Goal: Task Accomplishment & Management: Use online tool/utility

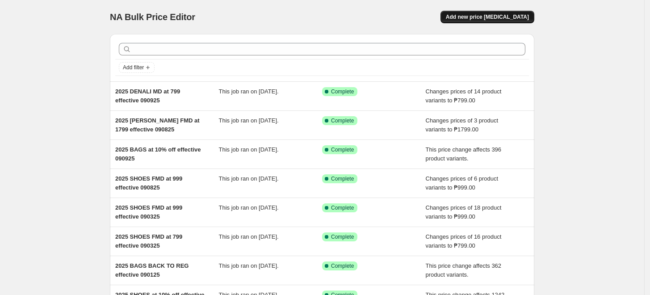
click at [515, 16] on span "Add new price [MEDICAL_DATA]" at bounding box center [487, 16] width 83 height 7
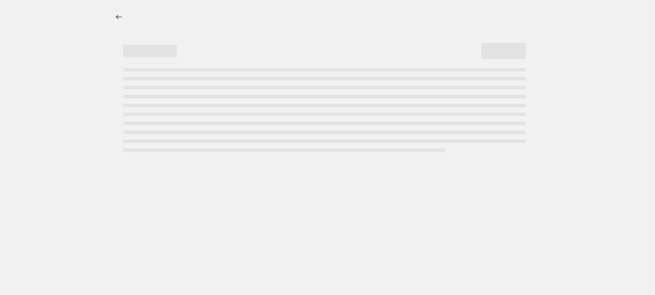
select select "percentage"
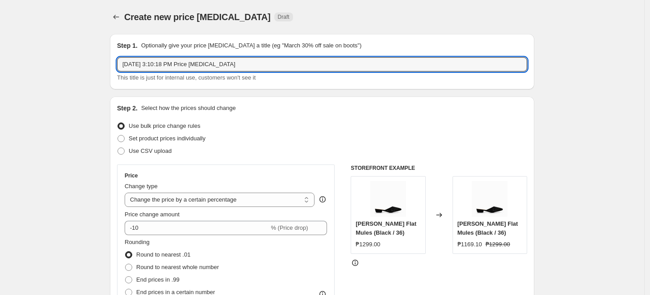
drag, startPoint x: 235, startPoint y: 67, endPoint x: 40, endPoint y: 59, distance: 195.3
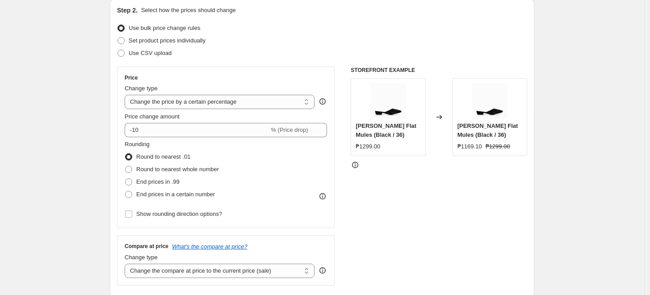
scroll to position [99, 0]
type input "2025 DENALI back to reg effective 091025"
click at [164, 99] on select "Change the price to a certain amount Change the price by a certain amount Chang…" at bounding box center [220, 100] width 190 height 14
select select "ecap"
click at [127, 93] on select "Change the price to a certain amount Change the price by a certain amount Chang…" at bounding box center [220, 100] width 190 height 14
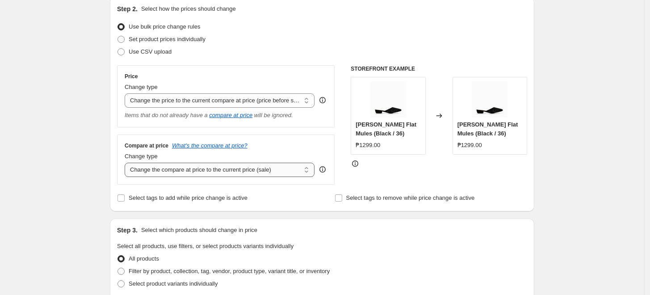
click at [158, 170] on select "Change the compare at price to the current price (sale) Change the compare at p…" at bounding box center [220, 170] width 190 height 14
select select "no_change"
click at [127, 163] on select "Change the compare at price to the current price (sale) Change the compare at p…" at bounding box center [220, 170] width 190 height 14
drag, startPoint x: 79, startPoint y: 210, endPoint x: 85, endPoint y: 196, distance: 14.8
click at [78, 209] on div "Create new price [MEDICAL_DATA]. This page is ready Create new price [MEDICAL_D…" at bounding box center [322, 297] width 644 height 793
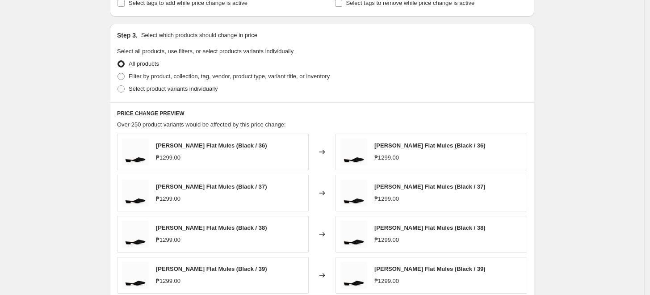
scroll to position [297, 0]
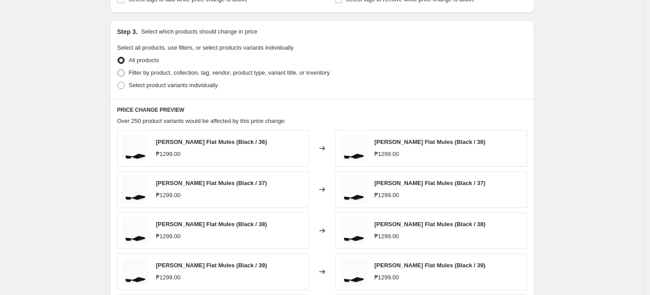
click at [175, 75] on span "Filter by product, collection, tag, vendor, product type, variant title, or inv…" at bounding box center [229, 72] width 201 height 7
click at [118, 70] on input "Filter by product, collection, tag, vendor, product type, variant title, or inv…" at bounding box center [117, 69] width 0 height 0
radio input "true"
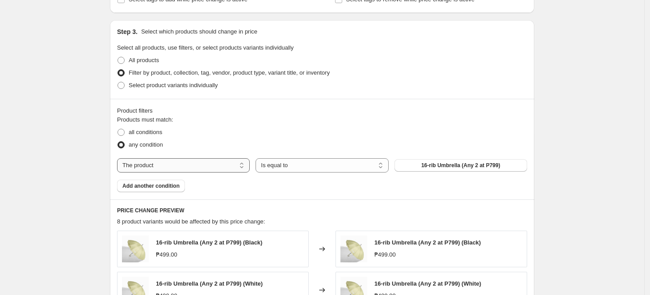
click at [184, 166] on select "The product The product's collection The product's tag The product's vendor The…" at bounding box center [183, 165] width 133 height 14
select select "tag"
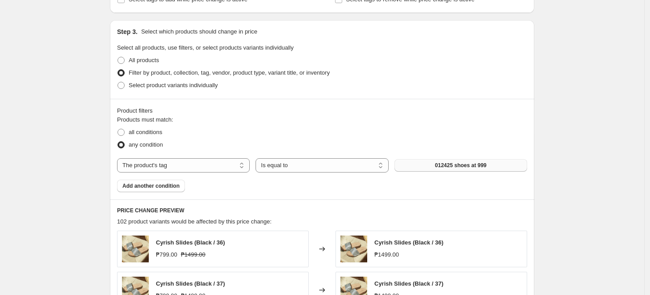
click at [435, 171] on button "012425 shoes at 999" at bounding box center [460, 165] width 133 height 13
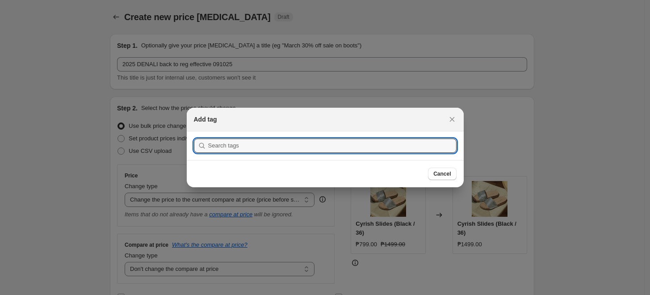
scroll to position [0, 0]
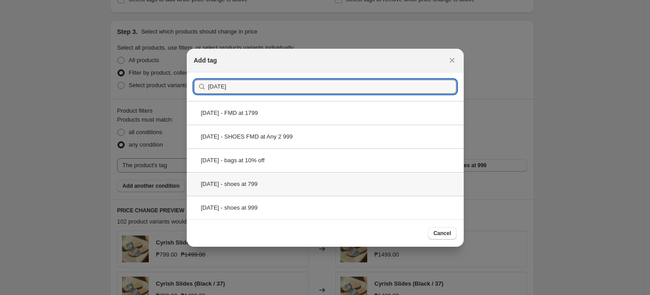
type input "[DATE]"
click at [275, 176] on div "[DATE] - shoes at 799" at bounding box center [325, 184] width 277 height 24
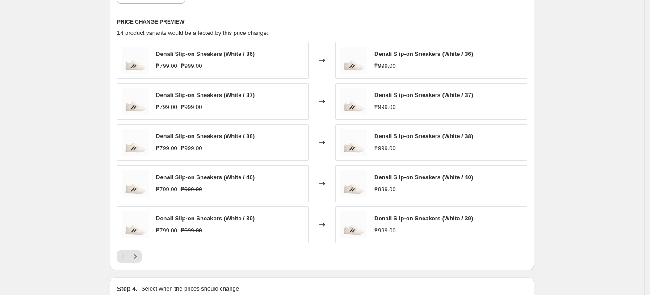
scroll to position [500, 0]
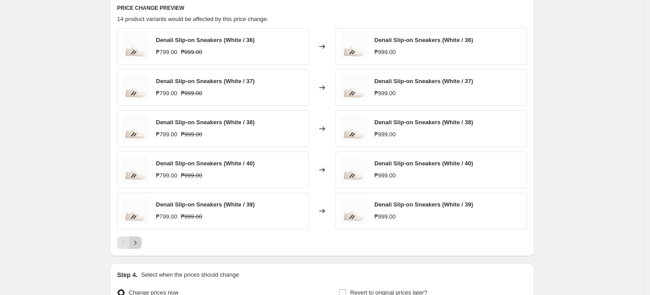
click at [140, 244] on icon "Next" at bounding box center [135, 242] width 9 height 9
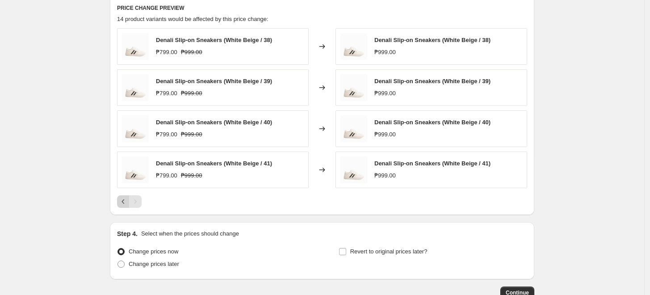
click at [123, 203] on icon "Previous" at bounding box center [123, 201] width 9 height 9
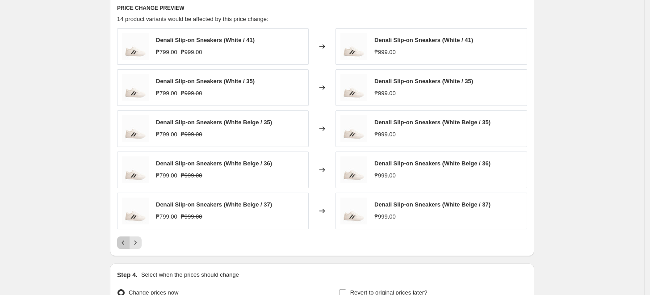
click at [121, 240] on icon "Previous" at bounding box center [123, 242] width 9 height 9
click at [140, 241] on icon "Next" at bounding box center [135, 242] width 9 height 9
click at [139, 247] on button "Next" at bounding box center [135, 242] width 13 height 13
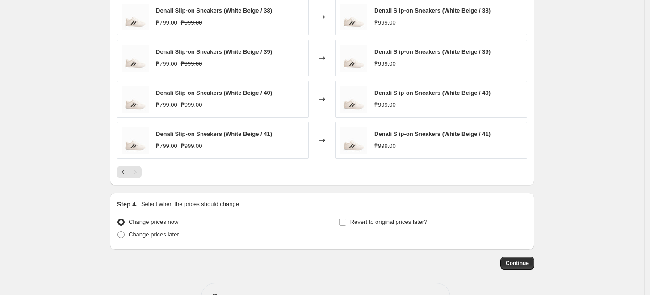
scroll to position [557, 0]
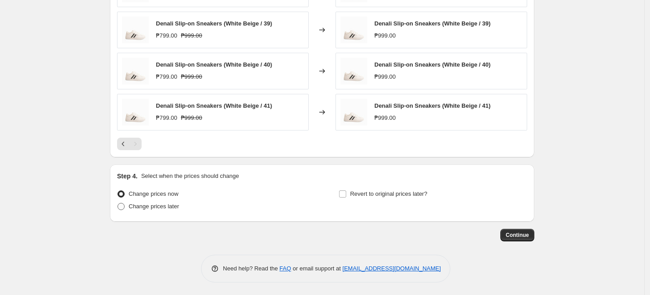
click at [165, 204] on span "Change prices later" at bounding box center [154, 206] width 50 height 7
click at [118, 203] on input "Change prices later" at bounding box center [117, 203] width 0 height 0
radio input "true"
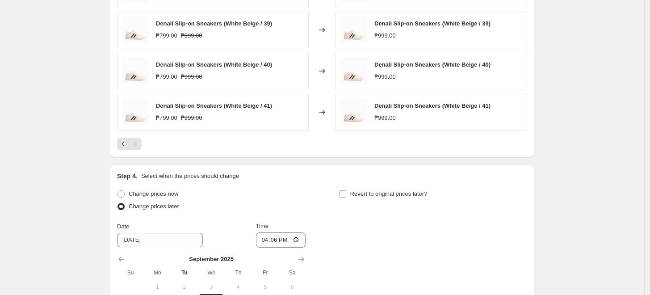
scroll to position [607, 0]
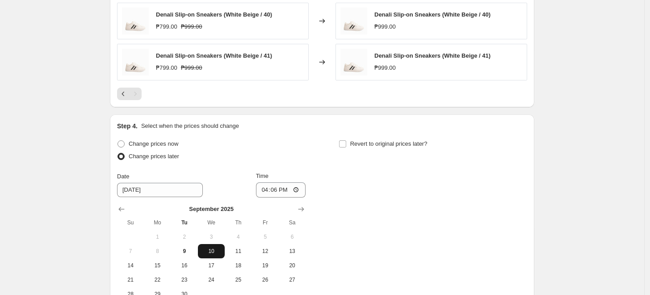
click at [207, 249] on span "10" at bounding box center [211, 250] width 20 height 7
drag, startPoint x: 263, startPoint y: 192, endPoint x: 285, endPoint y: 178, distance: 25.8
click at [264, 192] on input "16:06" at bounding box center [281, 189] width 50 height 15
type input "23:59"
click at [190, 251] on span "9" at bounding box center [185, 250] width 20 height 7
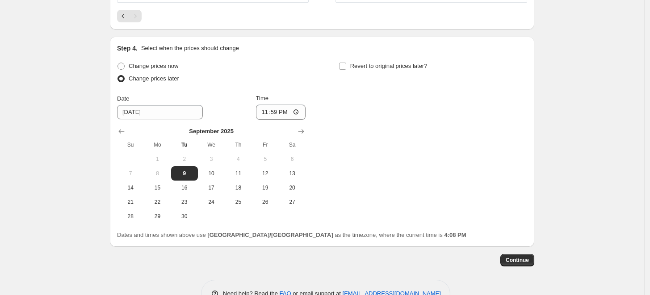
scroll to position [710, 0]
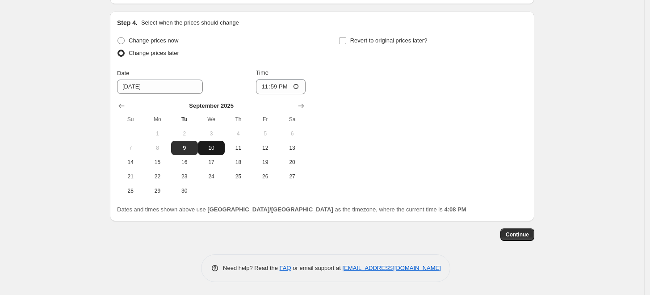
click at [218, 142] on button "10" at bounding box center [211, 148] width 27 height 14
type input "[DATE]"
click at [275, 87] on input "23:59" at bounding box center [281, 86] width 50 height 15
type input "00:00"
click at [439, 175] on div "Change prices now Change prices later Date [DATE] Time 00:00 [DATE] Su Mo Tu We…" at bounding box center [322, 115] width 410 height 163
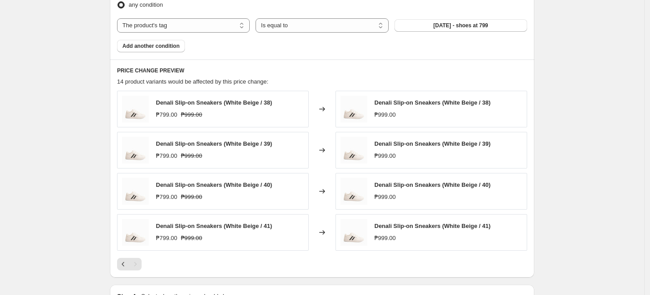
scroll to position [446, 0]
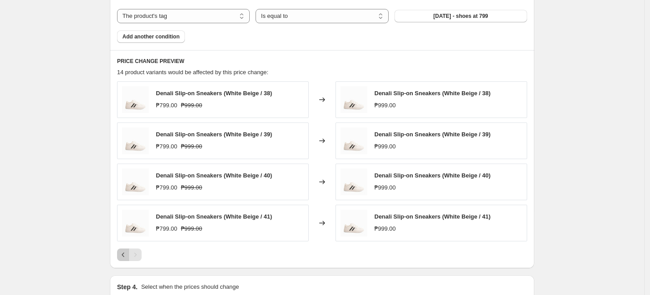
click at [126, 252] on icon "Previous" at bounding box center [123, 254] width 9 height 9
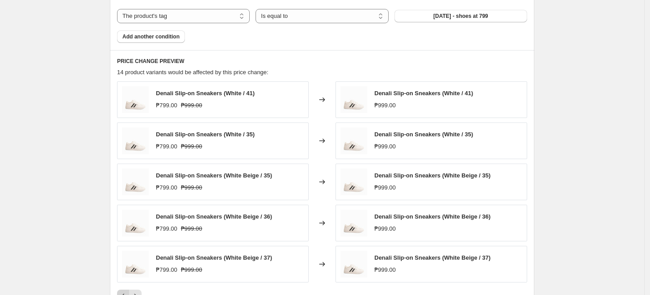
click at [126, 252] on img at bounding box center [135, 263] width 27 height 27
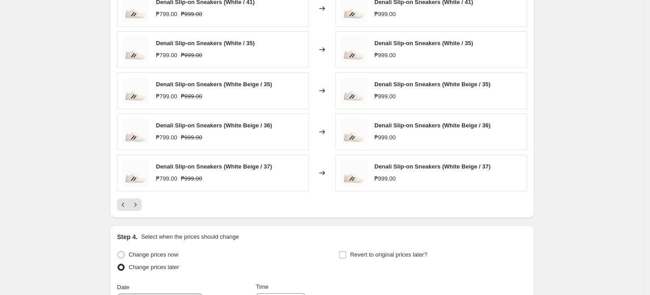
scroll to position [595, 0]
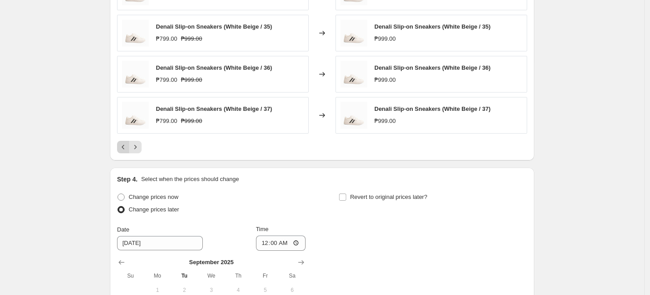
click at [122, 146] on icon "Previous" at bounding box center [123, 146] width 9 height 9
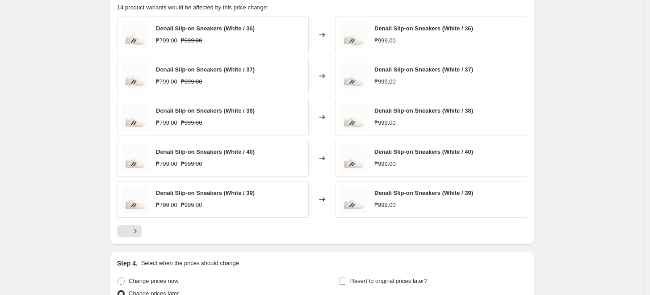
scroll to position [496, 0]
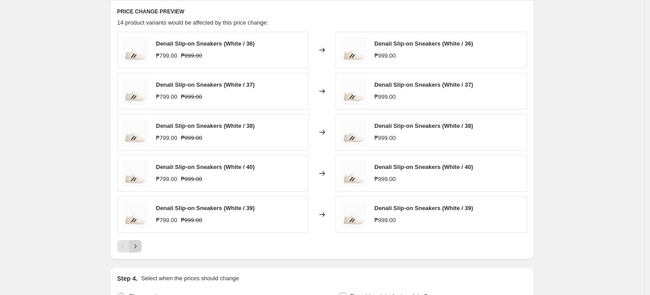
click at [138, 242] on icon "Next" at bounding box center [135, 246] width 9 height 9
click at [137, 246] on icon "Next" at bounding box center [135, 246] width 2 height 4
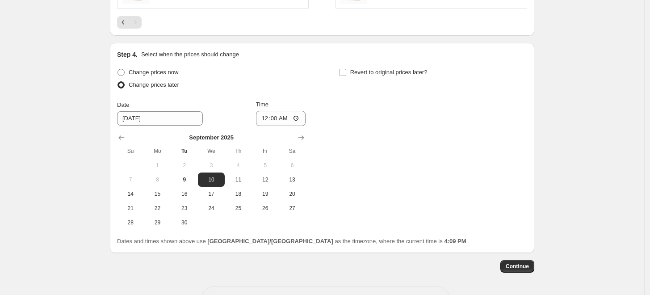
scroll to position [694, 0]
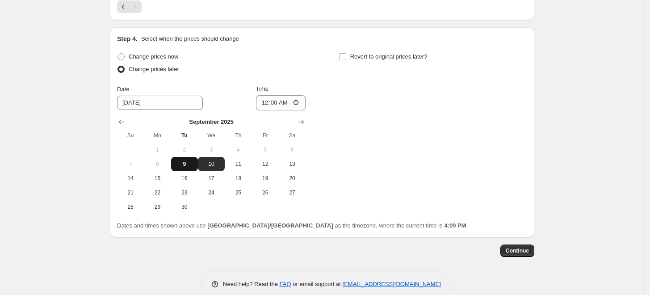
click at [186, 163] on span "9" at bounding box center [185, 163] width 20 height 7
type input "[DATE]"
click at [264, 103] on input "00:00" at bounding box center [281, 102] width 50 height 15
type input "23:59"
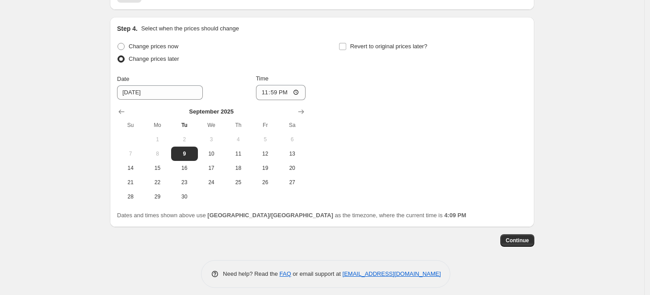
scroll to position [710, 0]
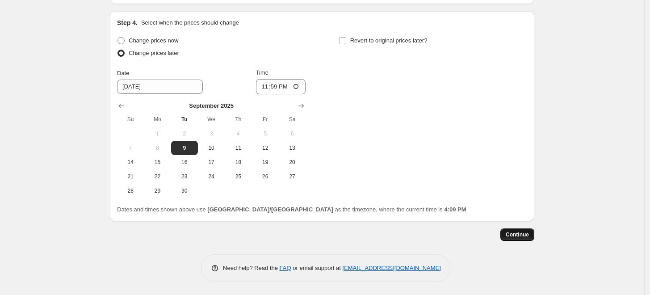
click at [523, 231] on span "Continue" at bounding box center [516, 234] width 23 height 7
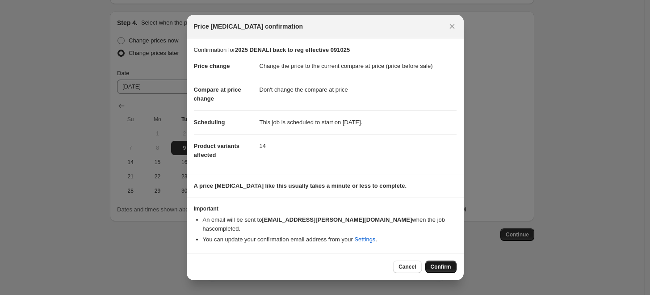
click at [435, 263] on span "Confirm" at bounding box center [440, 266] width 21 height 7
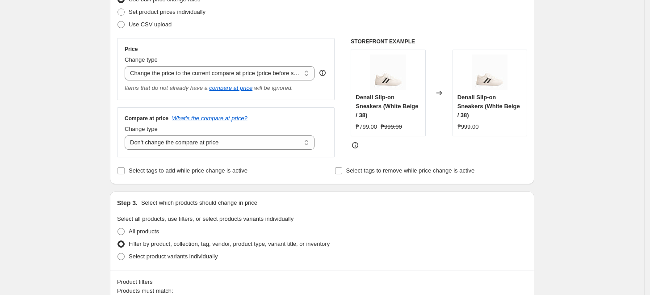
scroll to position [198, 0]
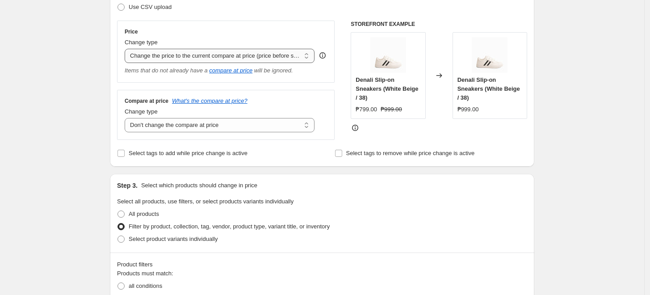
click at [221, 58] on select "Change the price to a certain amount Change the price by a certain amount Chang…" at bounding box center [220, 56] width 190 height 14
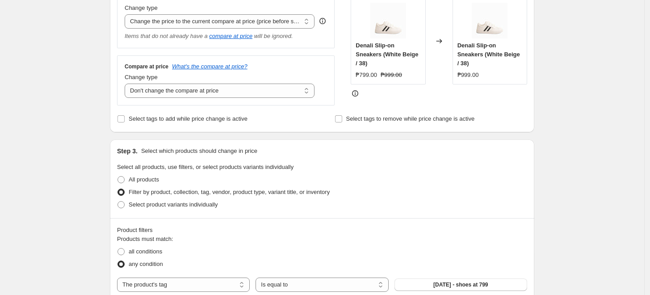
scroll to position [248, 0]
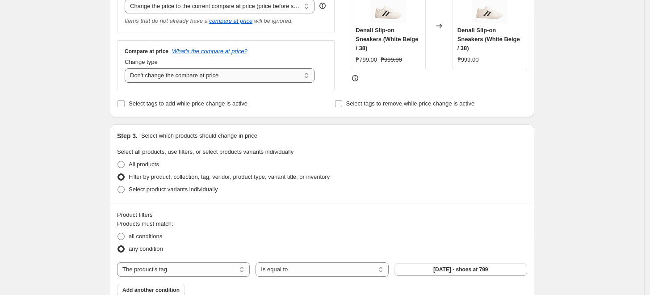
click at [212, 80] on select "Change the compare at price to the current price (sale) Change the compare at p…" at bounding box center [220, 75] width 190 height 14
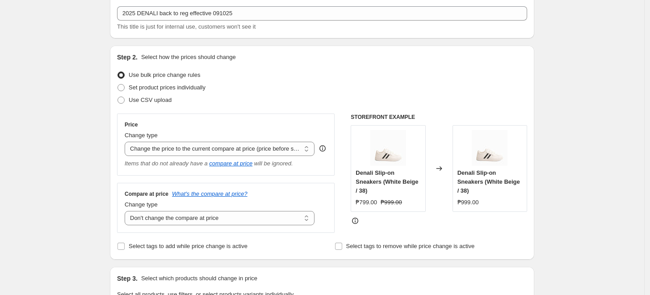
scroll to position [0, 0]
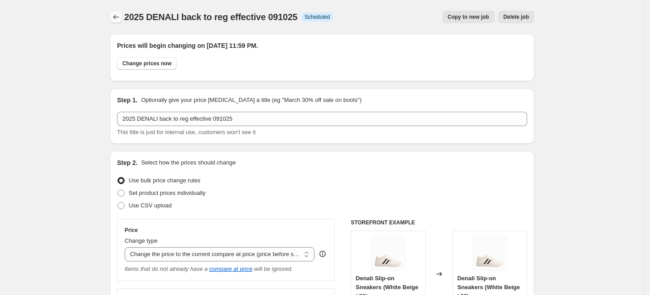
click at [117, 20] on icon "Price change jobs" at bounding box center [116, 17] width 9 height 9
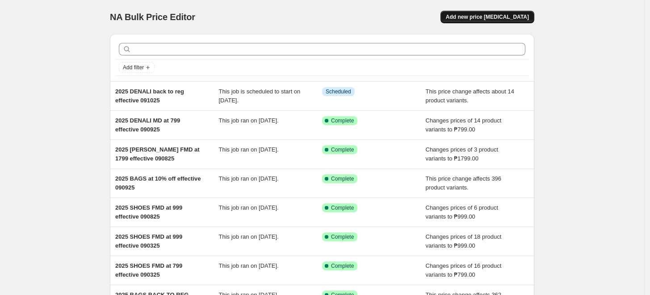
click at [476, 19] on span "Add new price [MEDICAL_DATA]" at bounding box center [487, 16] width 83 height 7
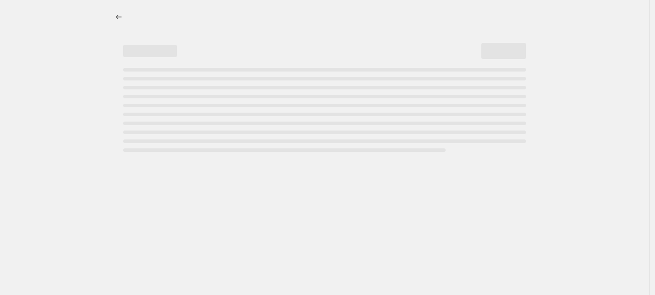
select select "percentage"
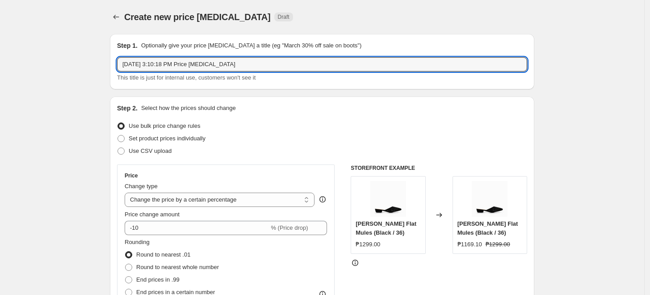
drag, startPoint x: 237, startPoint y: 67, endPoint x: -50, endPoint y: 65, distance: 287.1
click at [0, 65] on html "Home Settings Plans Skip to content Create new price [MEDICAL_DATA]. This page …" at bounding box center [325, 147] width 650 height 295
type input "2025 BAGS back to reg effective 091025"
drag, startPoint x: 38, startPoint y: 101, endPoint x: 46, endPoint y: 105, distance: 9.2
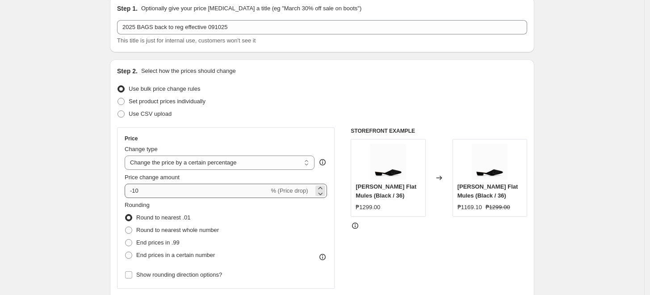
scroll to position [99, 0]
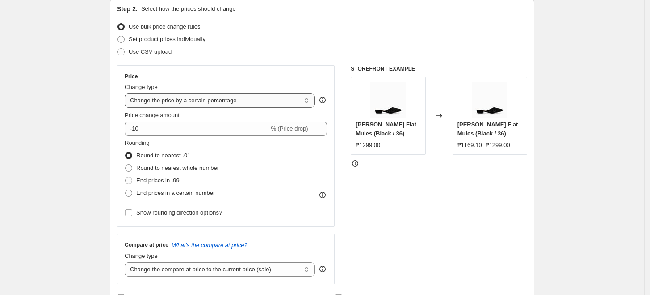
click at [169, 103] on select "Change the price to a certain amount Change the price by a certain amount Chang…" at bounding box center [220, 100] width 190 height 14
select select "ecap"
click at [127, 93] on select "Change the price to a certain amount Change the price by a certain amount Chang…" at bounding box center [220, 100] width 190 height 14
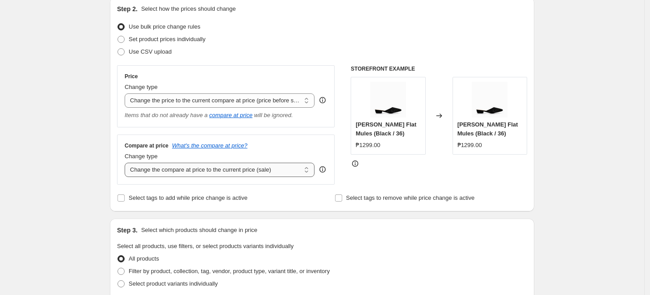
click at [165, 168] on select "Change the compare at price to the current price (sale) Change the compare at p…" at bounding box center [220, 170] width 190 height 14
select select "no_change"
click at [127, 163] on select "Change the compare at price to the current price (sale) Change the compare at p…" at bounding box center [220, 170] width 190 height 14
click at [65, 179] on div "Create new price [MEDICAL_DATA]. This page is ready Create new price [MEDICAL_D…" at bounding box center [322, 297] width 644 height 793
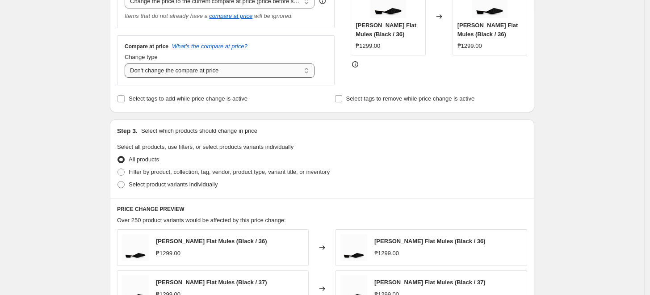
click at [200, 74] on select "Change the compare at price to the current price (sale) Change the compare at p…" at bounding box center [220, 70] width 190 height 14
click at [155, 172] on span "Filter by product, collection, tag, vendor, product type, variant title, or inv…" at bounding box center [229, 171] width 201 height 7
click at [118, 169] on input "Filter by product, collection, tag, vendor, product type, variant title, or inv…" at bounding box center [117, 168] width 0 height 0
radio input "true"
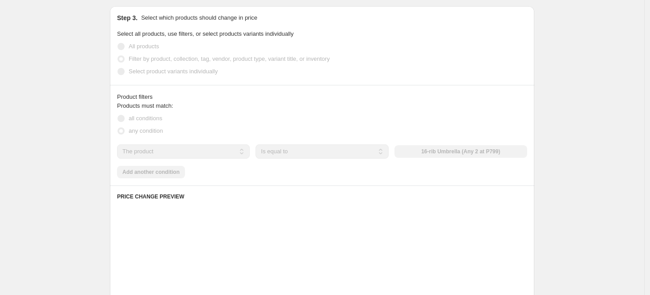
scroll to position [347, 0]
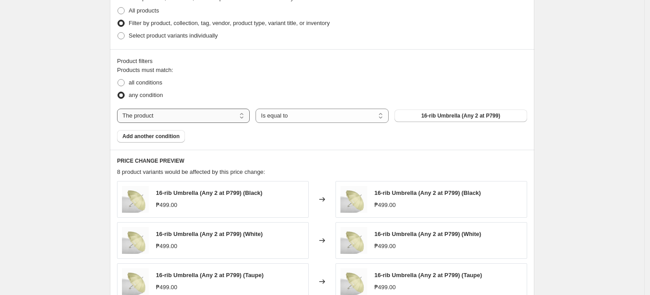
click at [175, 111] on select "The product The product's collection The product's tag The product's vendor The…" at bounding box center [183, 115] width 133 height 14
select select "tag"
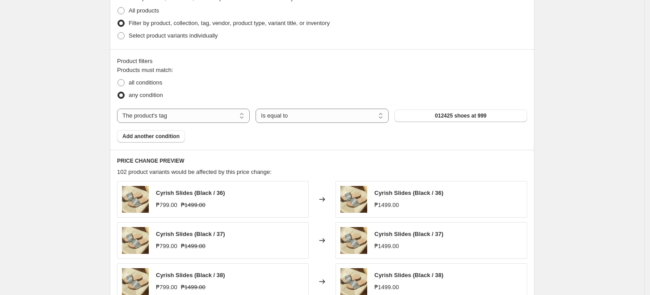
click at [441, 117] on span "012425 shoes at 999" at bounding box center [460, 115] width 51 height 7
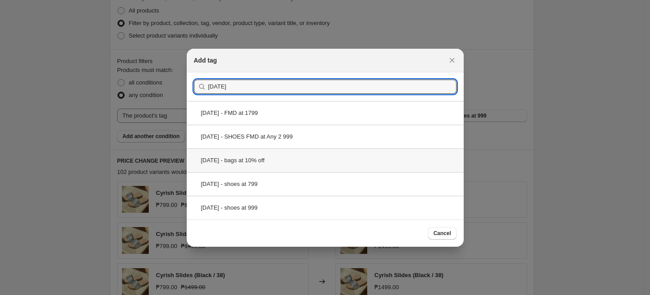
type input "[DATE]"
click at [251, 163] on div "[DATE] - bags at 10% off" at bounding box center [325, 160] width 277 height 24
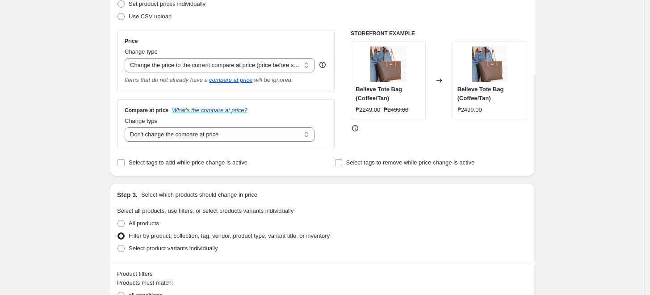
scroll to position [198, 0]
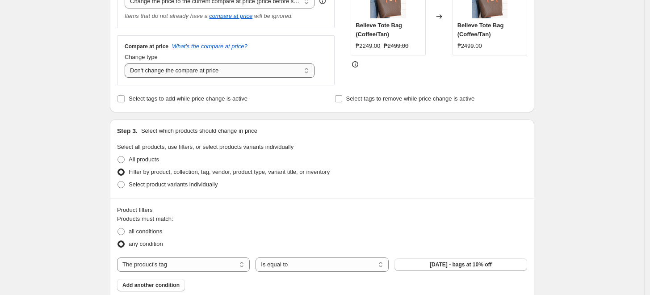
click at [182, 74] on select "Change the compare at price to the current price (sale) Change the compare at p…" at bounding box center [220, 70] width 190 height 14
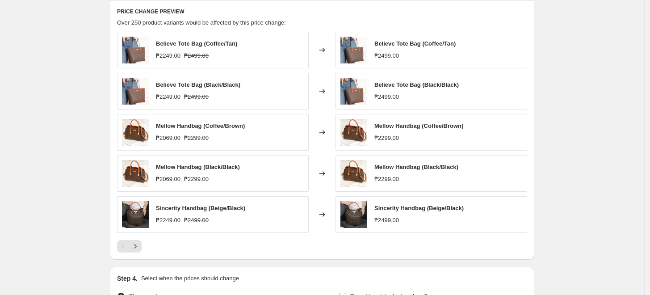
scroll to position [546, 0]
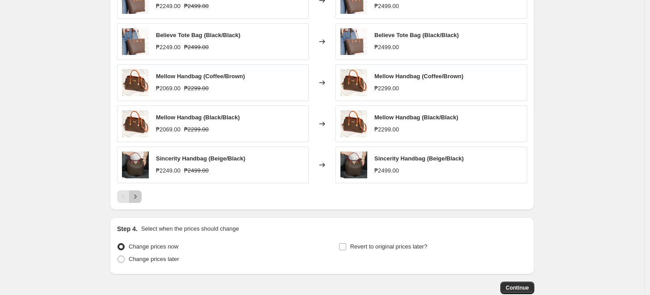
click at [142, 196] on button "Next" at bounding box center [135, 196] width 13 height 13
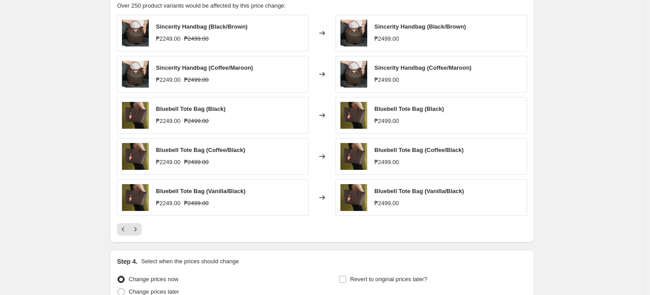
scroll to position [496, 0]
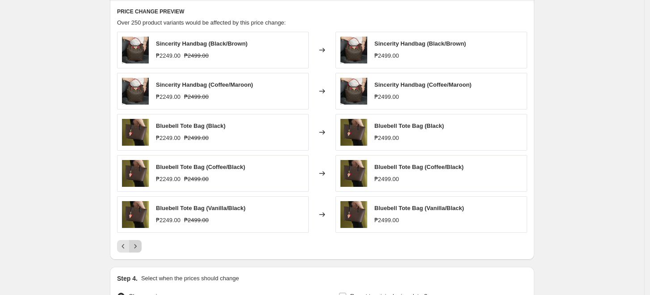
click at [138, 242] on icon "Next" at bounding box center [135, 246] width 9 height 9
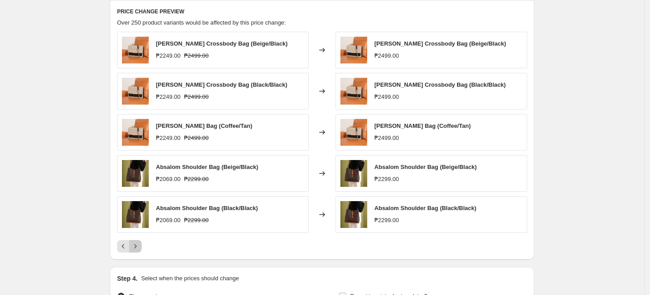
click at [138, 242] on icon "Next" at bounding box center [135, 246] width 9 height 9
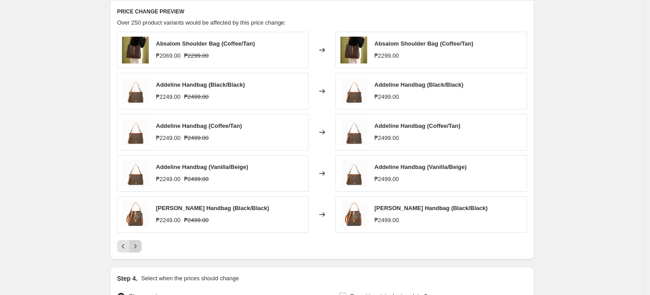
click at [138, 242] on icon "Next" at bounding box center [135, 246] width 9 height 9
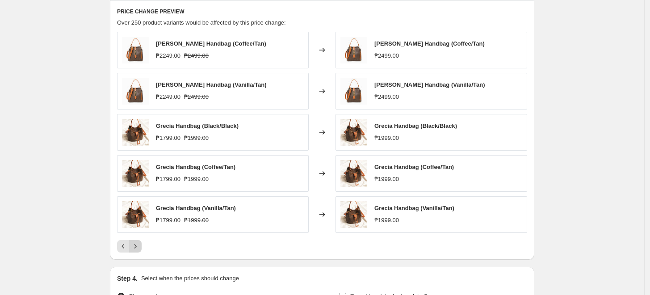
click at [138, 242] on icon "Next" at bounding box center [135, 246] width 9 height 9
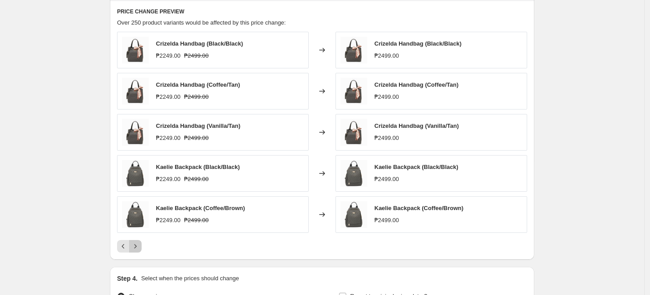
click at [138, 242] on icon "Next" at bounding box center [135, 246] width 9 height 9
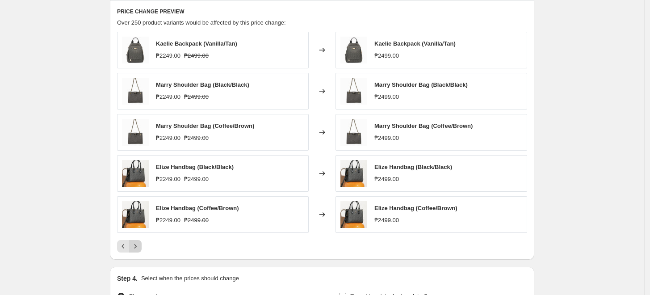
click at [138, 242] on icon "Next" at bounding box center [135, 246] width 9 height 9
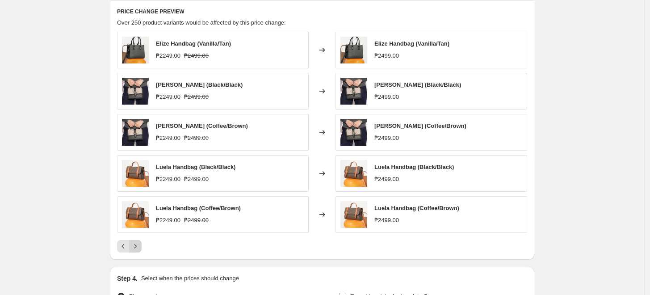
click at [138, 242] on icon "Next" at bounding box center [135, 246] width 9 height 9
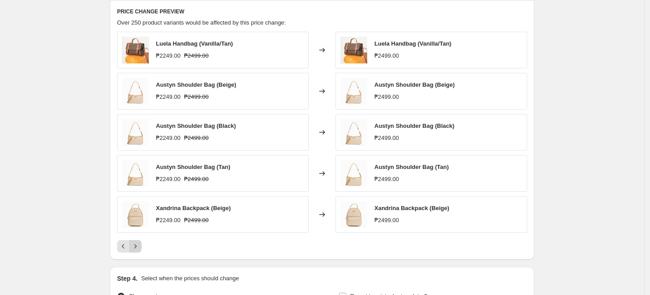
click at [138, 242] on icon "Next" at bounding box center [135, 246] width 9 height 9
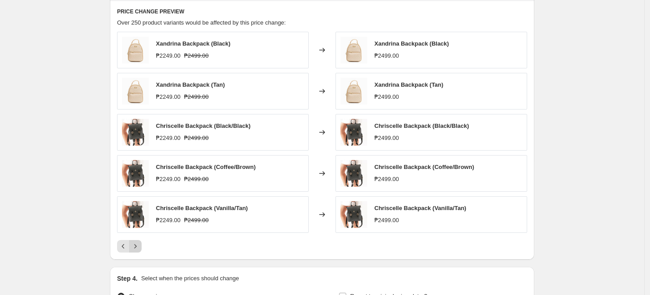
click at [138, 242] on icon "Next" at bounding box center [135, 246] width 9 height 9
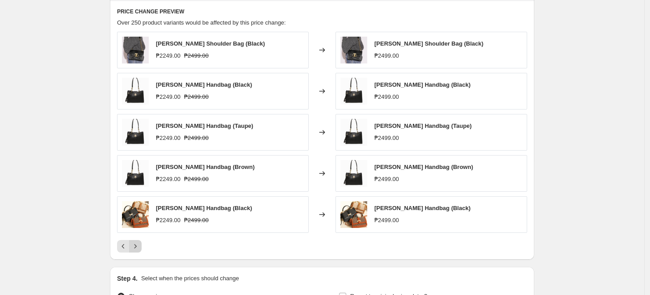
click at [138, 242] on icon "Next" at bounding box center [135, 246] width 9 height 9
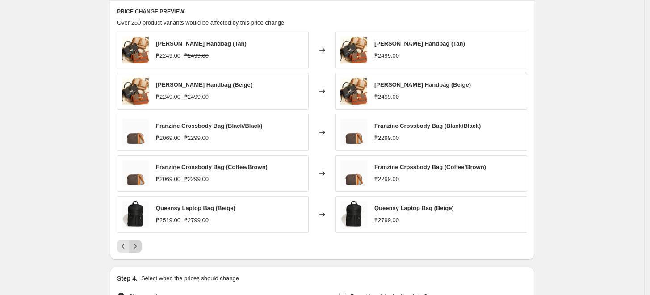
click at [138, 241] on button "Next" at bounding box center [135, 246] width 13 height 13
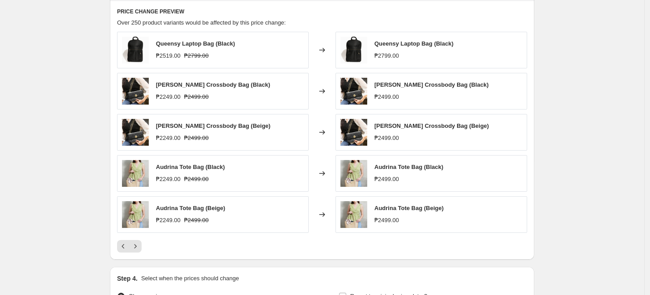
click at [140, 238] on div "Queensy Laptop Bag (Black) ₱2519.00 ₱2799.00 Changed to Queensy Laptop Bag (Bla…" at bounding box center [322, 142] width 410 height 221
click at [134, 244] on icon "Next" at bounding box center [135, 246] width 9 height 9
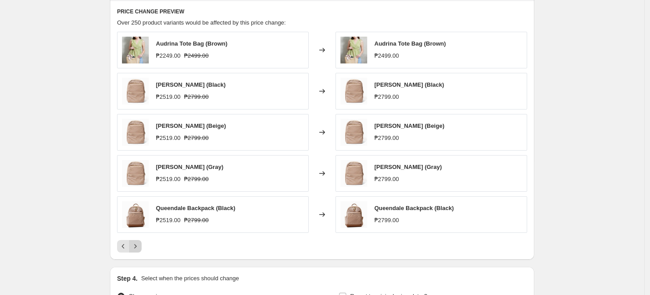
click at [134, 244] on icon "Next" at bounding box center [135, 246] width 9 height 9
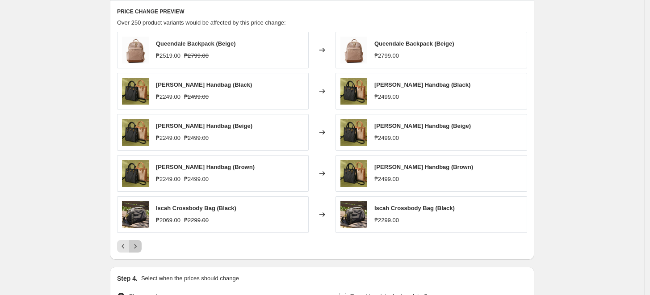
click at [134, 244] on icon "Next" at bounding box center [135, 246] width 9 height 9
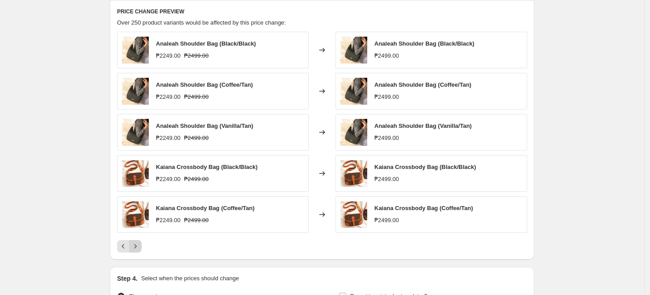
click at [134, 244] on icon "Next" at bounding box center [135, 246] width 9 height 9
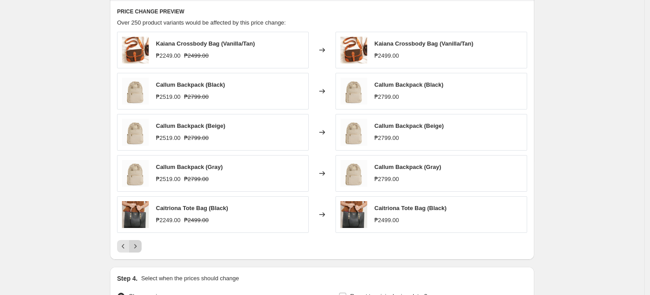
click at [134, 244] on icon "Next" at bounding box center [135, 246] width 9 height 9
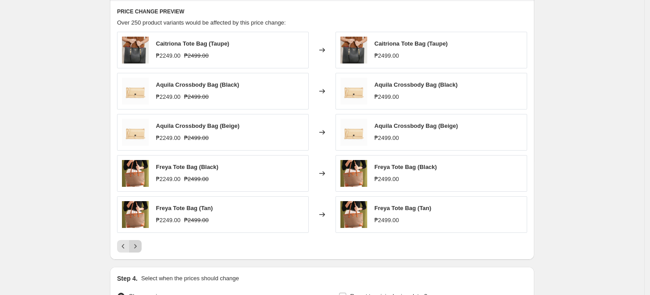
click at [134, 244] on icon "Next" at bounding box center [135, 246] width 9 height 9
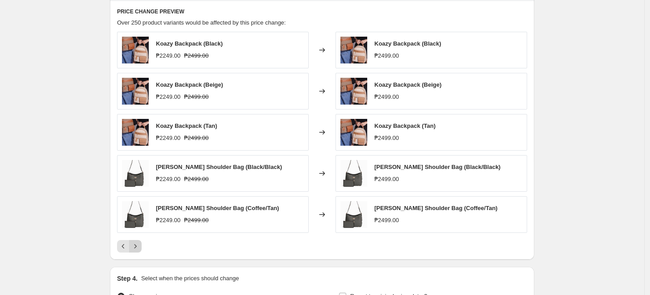
click at [134, 244] on icon "Next" at bounding box center [135, 246] width 9 height 9
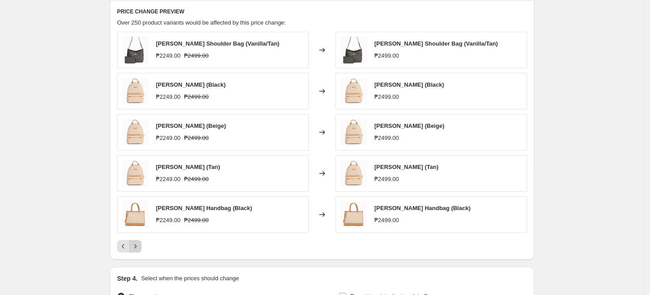
click at [134, 244] on icon "Next" at bounding box center [135, 246] width 9 height 9
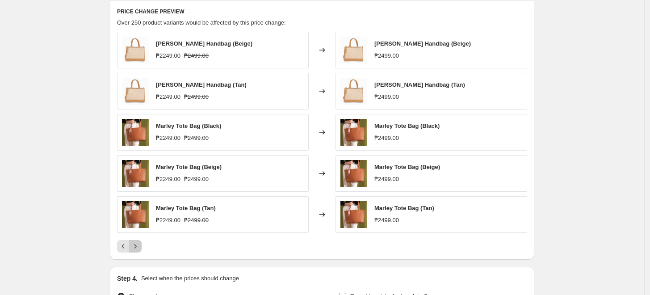
click at [134, 244] on icon "Next" at bounding box center [135, 246] width 9 height 9
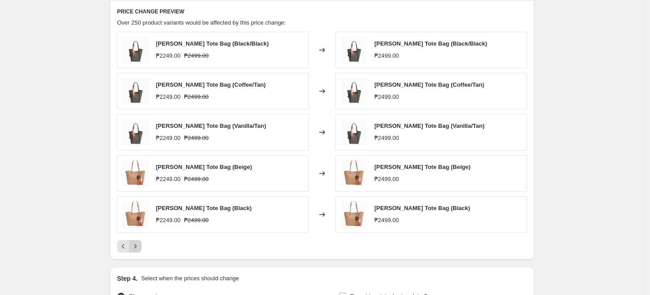
click at [134, 244] on icon "Next" at bounding box center [135, 246] width 9 height 9
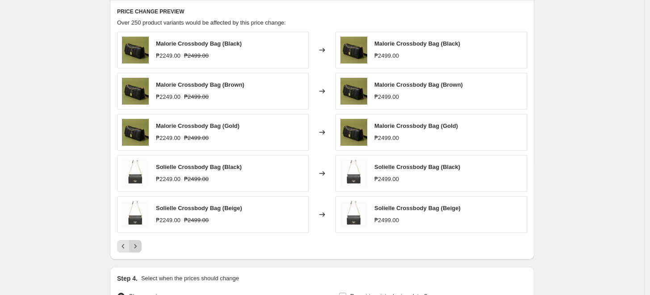
click at [134, 244] on icon "Next" at bounding box center [135, 246] width 9 height 9
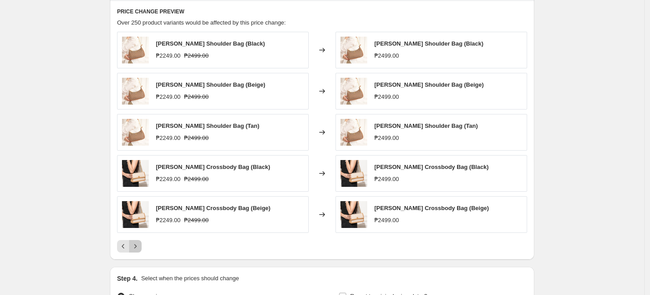
click at [134, 244] on icon "Next" at bounding box center [135, 246] width 9 height 9
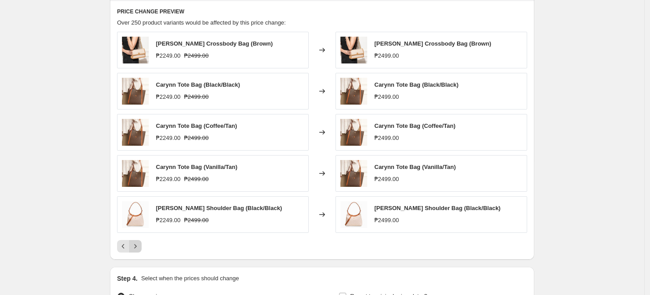
click at [134, 244] on icon "Next" at bounding box center [135, 246] width 9 height 9
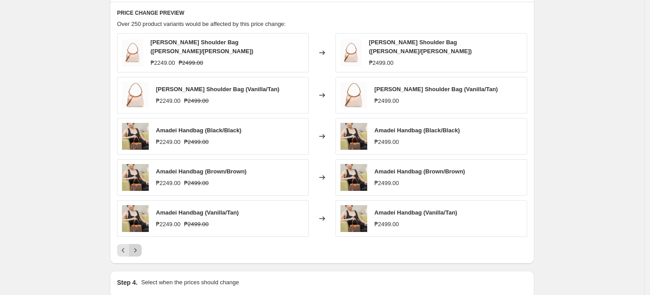
click at [134, 246] on icon "Next" at bounding box center [135, 250] width 9 height 9
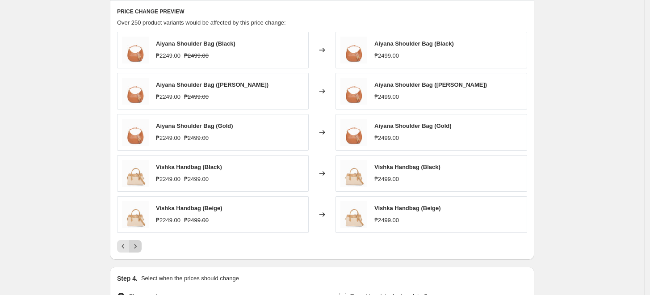
click at [134, 244] on icon "Next" at bounding box center [135, 246] width 9 height 9
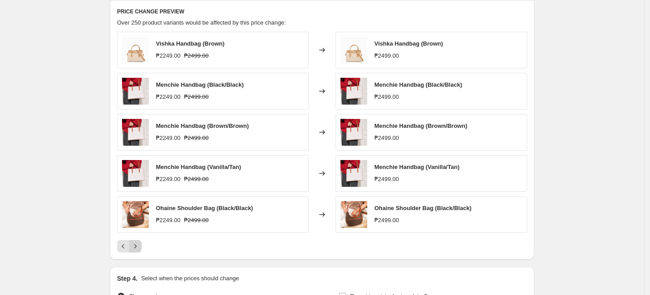
click at [134, 244] on icon "Next" at bounding box center [135, 246] width 9 height 9
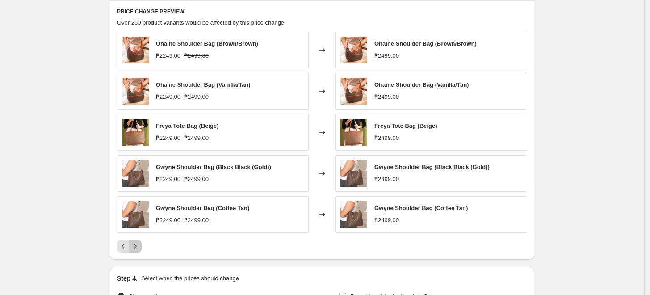
click at [134, 244] on icon "Next" at bounding box center [135, 246] width 9 height 9
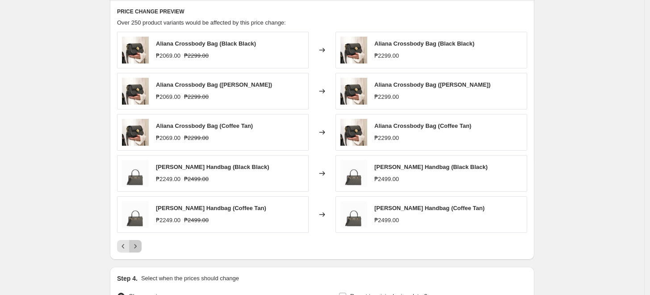
click at [134, 244] on icon "Next" at bounding box center [135, 246] width 9 height 9
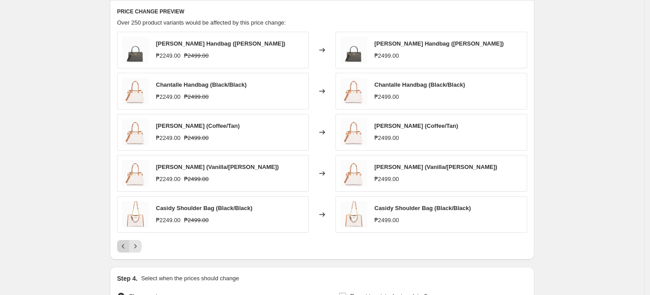
click at [122, 243] on icon "Previous" at bounding box center [123, 246] width 9 height 9
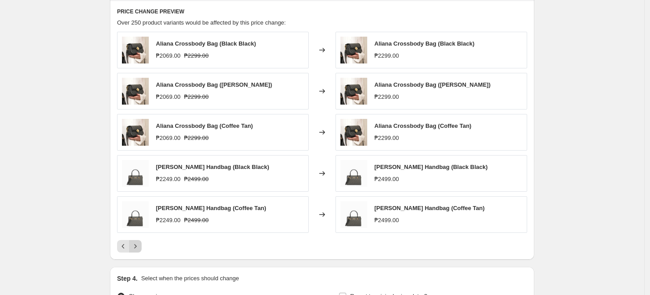
click at [133, 242] on icon "Next" at bounding box center [135, 246] width 9 height 9
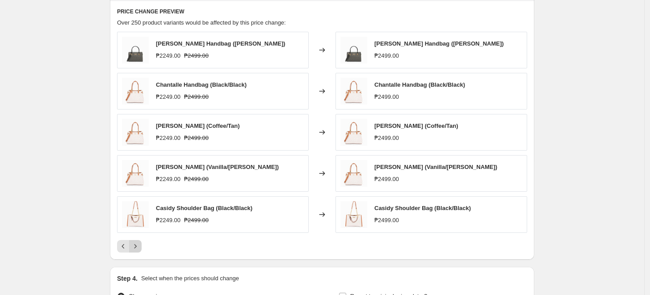
click at [133, 242] on icon "Next" at bounding box center [135, 246] width 9 height 9
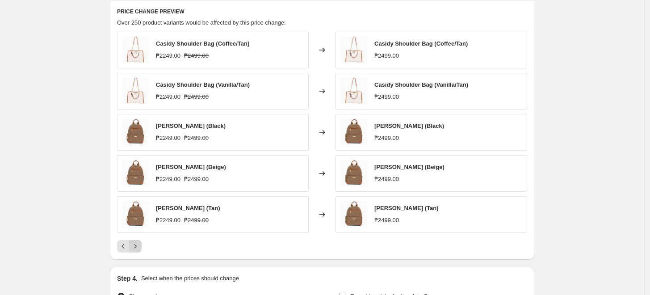
click at [133, 242] on icon "Next" at bounding box center [135, 246] width 9 height 9
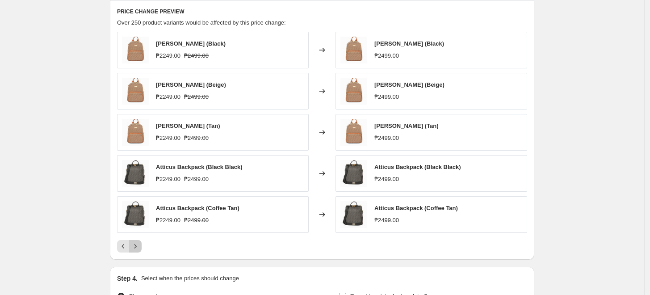
click at [133, 242] on button "Next" at bounding box center [135, 246] width 13 height 13
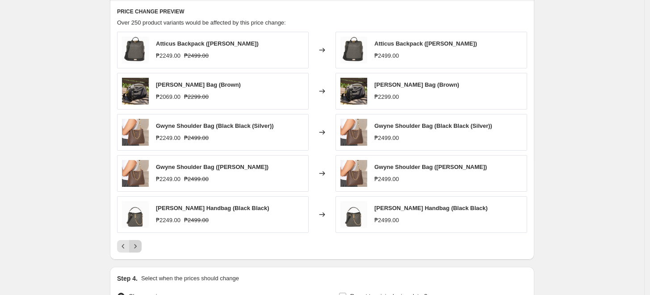
click at [133, 242] on button "Next" at bounding box center [135, 246] width 13 height 13
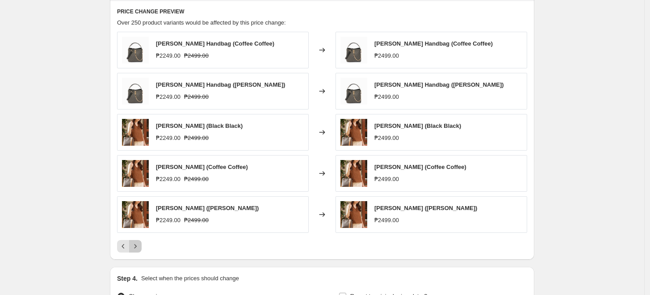
click at [133, 242] on button "Next" at bounding box center [135, 246] width 13 height 13
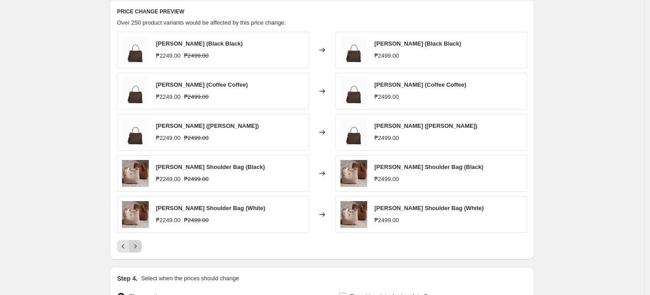
click at [136, 244] on icon "Next" at bounding box center [135, 246] width 9 height 9
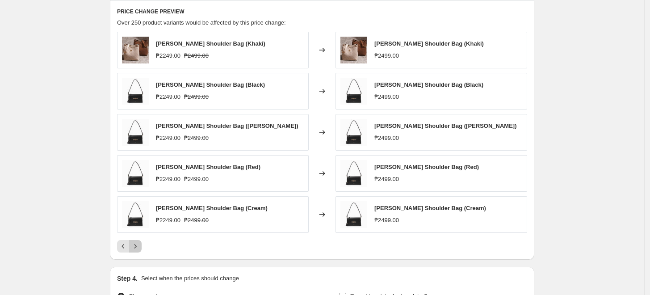
click at [136, 244] on icon "Next" at bounding box center [135, 246] width 9 height 9
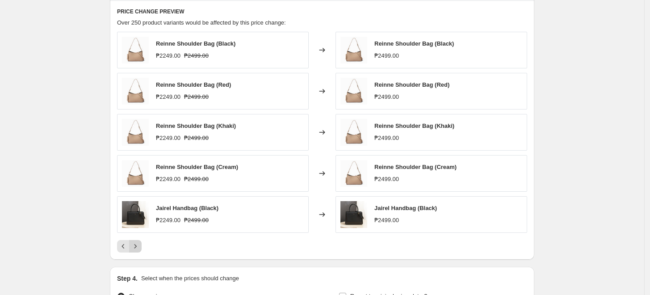
click at [136, 244] on icon "Next" at bounding box center [135, 246] width 9 height 9
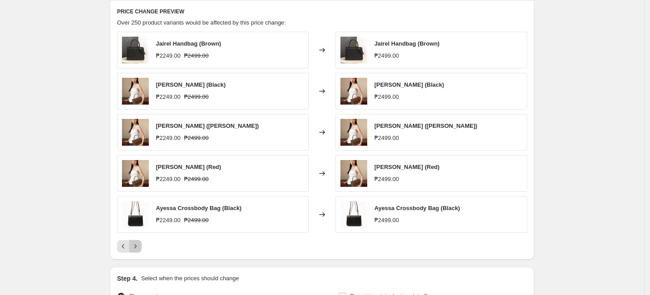
click at [136, 244] on icon "Next" at bounding box center [135, 246] width 9 height 9
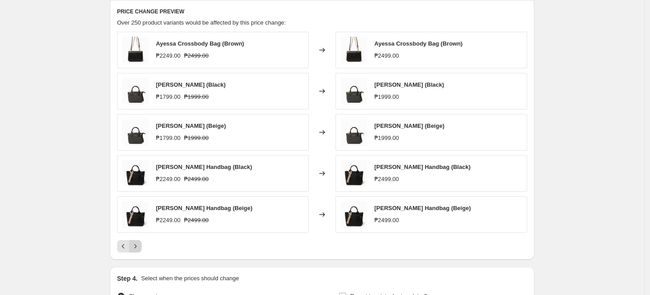
click at [136, 244] on icon "Next" at bounding box center [135, 246] width 9 height 9
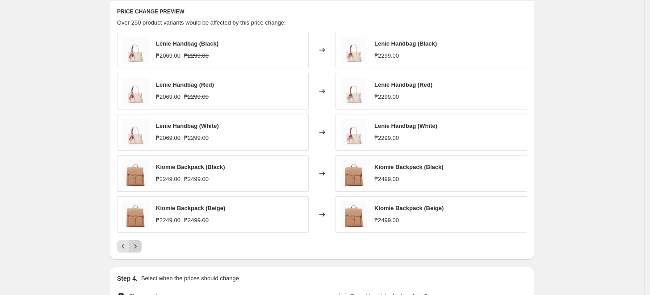
click at [136, 244] on icon "Next" at bounding box center [135, 246] width 9 height 9
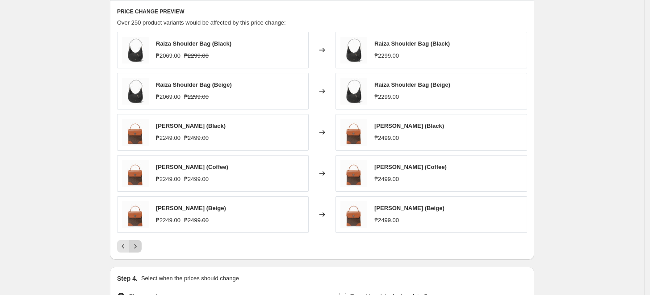
click at [136, 244] on icon "Next" at bounding box center [135, 246] width 9 height 9
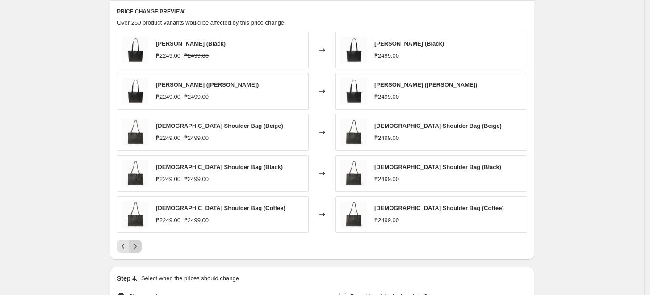
click at [136, 244] on icon "Next" at bounding box center [135, 246] width 9 height 9
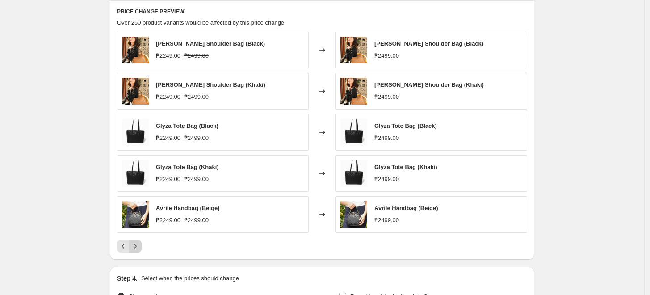
click at [136, 244] on icon "Next" at bounding box center [135, 246] width 9 height 9
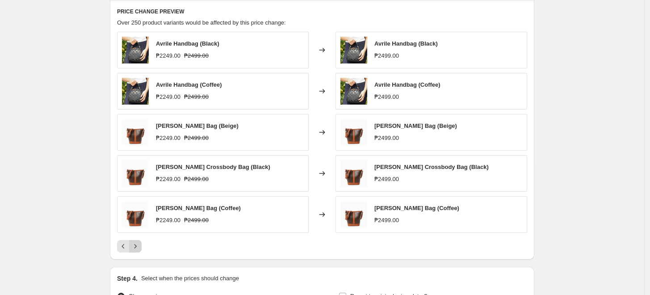
click at [136, 244] on icon "Next" at bounding box center [135, 246] width 9 height 9
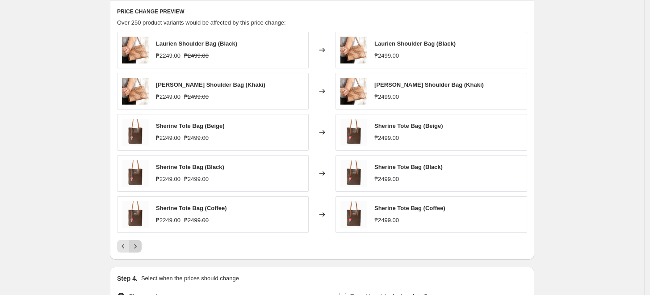
click at [136, 244] on icon "Next" at bounding box center [135, 246] width 9 height 9
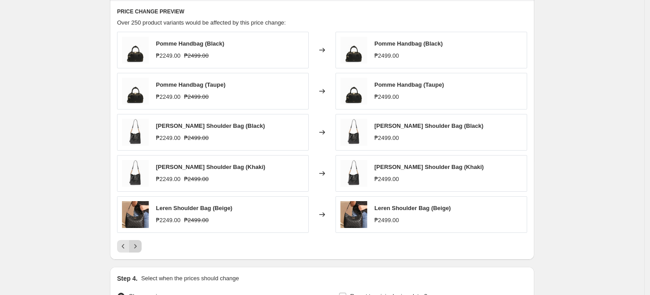
click at [136, 244] on icon "Next" at bounding box center [135, 246] width 9 height 9
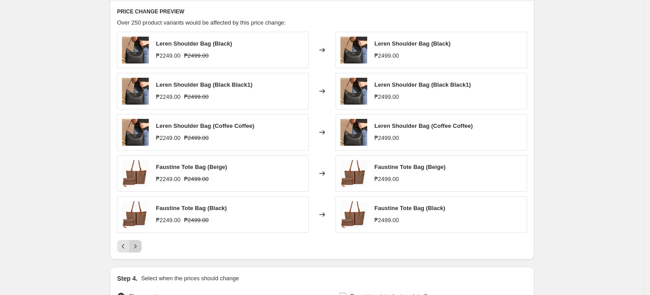
click at [136, 244] on icon "Next" at bounding box center [135, 246] width 9 height 9
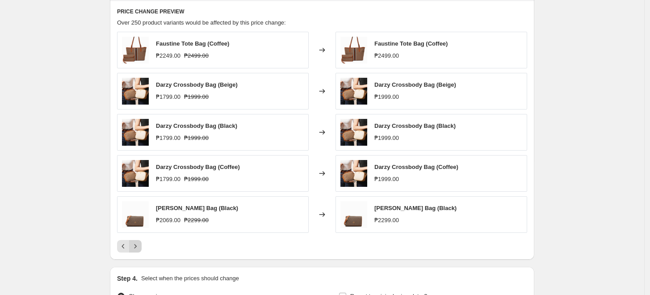
click at [136, 244] on icon "Next" at bounding box center [135, 246] width 9 height 9
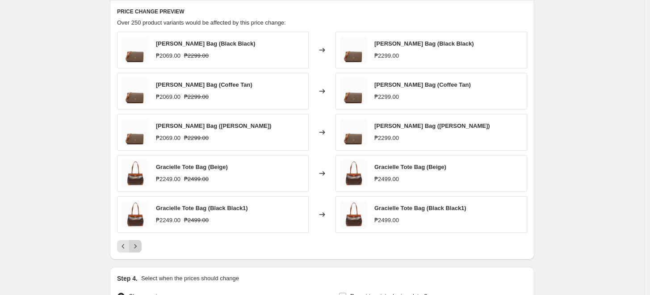
click at [136, 244] on icon "Next" at bounding box center [135, 246] width 9 height 9
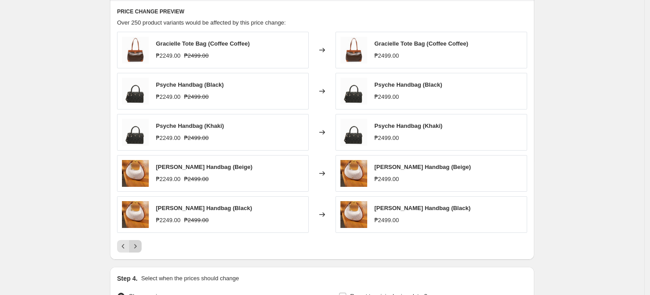
click at [136, 244] on icon "Next" at bounding box center [135, 246] width 9 height 9
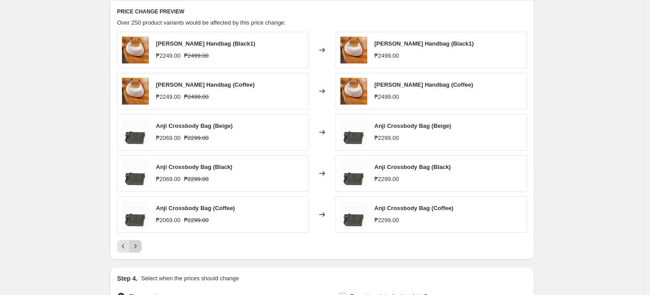
click at [136, 244] on icon "Next" at bounding box center [135, 246] width 9 height 9
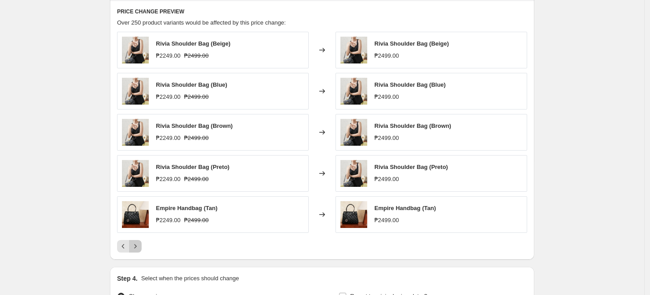
click at [136, 244] on icon "Next" at bounding box center [135, 246] width 9 height 9
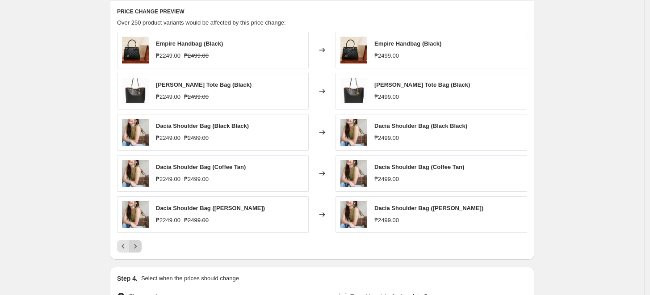
click at [136, 244] on icon "Next" at bounding box center [135, 246] width 9 height 9
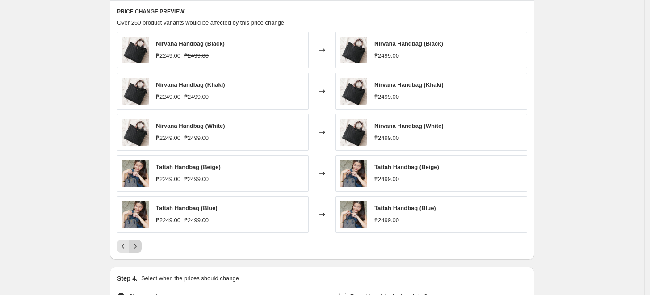
click at [136, 244] on icon "Next" at bounding box center [135, 246] width 9 height 9
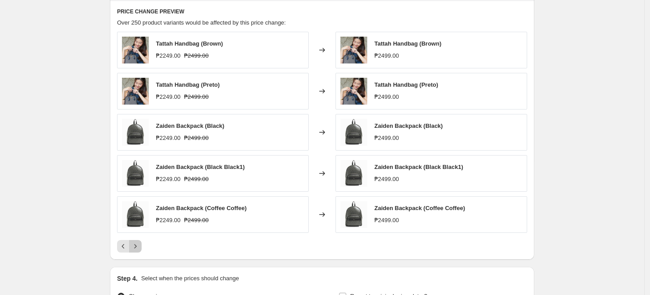
click at [136, 245] on icon "Next" at bounding box center [135, 246] width 9 height 9
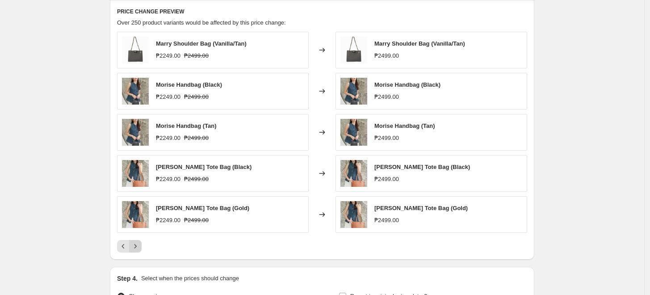
click at [134, 243] on icon "Next" at bounding box center [135, 246] width 9 height 9
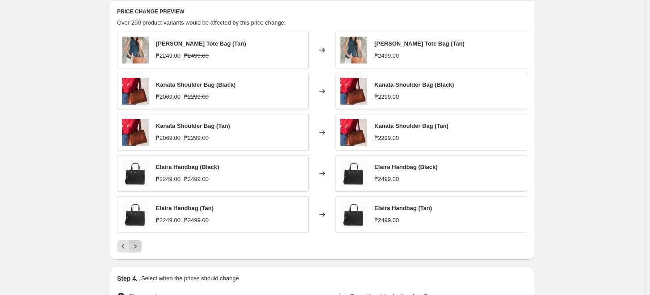
click at [134, 243] on icon "Next" at bounding box center [135, 246] width 9 height 9
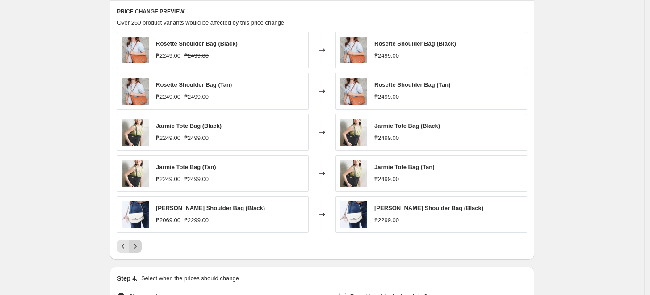
click at [134, 243] on icon "Next" at bounding box center [135, 246] width 9 height 9
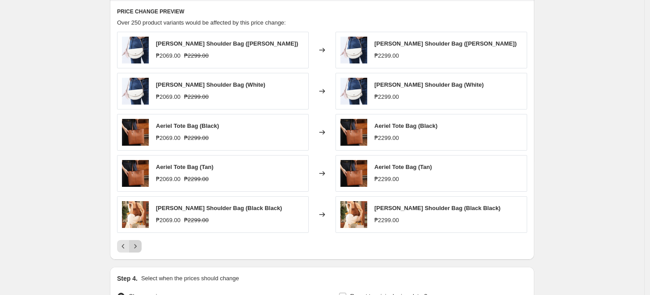
click at [134, 243] on icon "Next" at bounding box center [135, 246] width 9 height 9
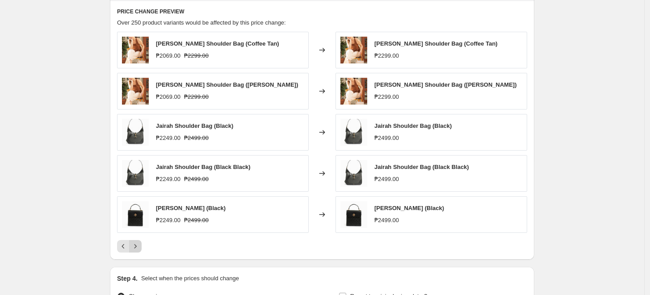
click at [134, 243] on icon "Next" at bounding box center [135, 246] width 9 height 9
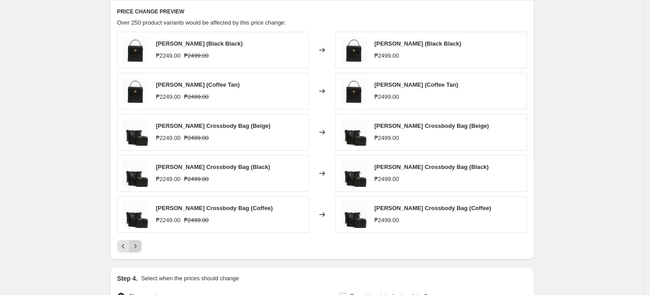
click at [134, 243] on icon "Next" at bounding box center [135, 246] width 9 height 9
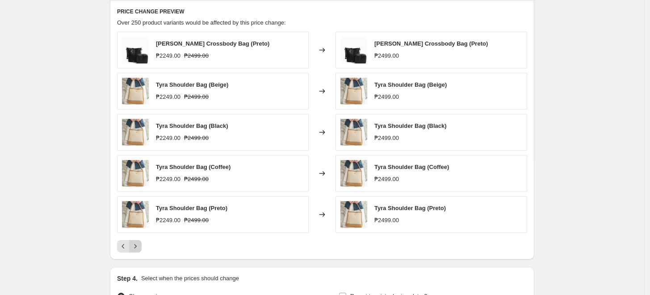
click at [134, 243] on icon "Next" at bounding box center [135, 246] width 9 height 9
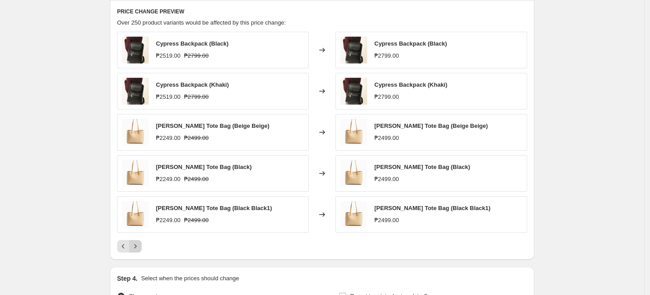
click at [134, 243] on icon "Next" at bounding box center [135, 246] width 9 height 9
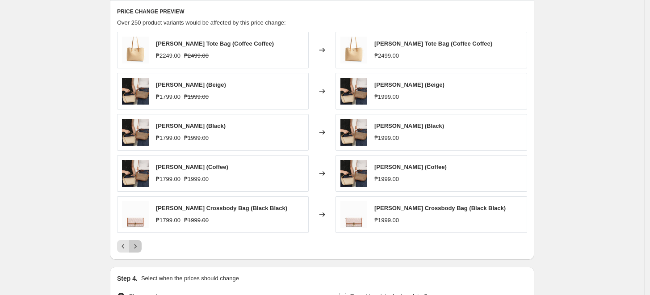
click at [134, 243] on icon "Next" at bounding box center [135, 246] width 9 height 9
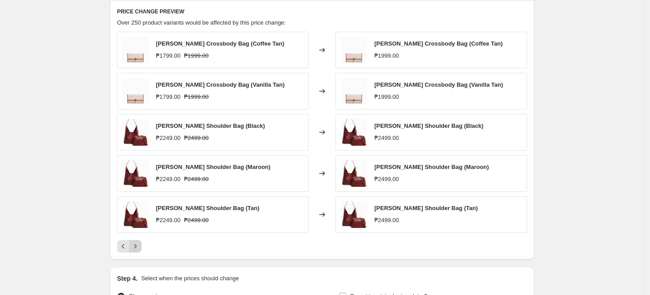
click at [134, 243] on icon "Next" at bounding box center [135, 246] width 9 height 9
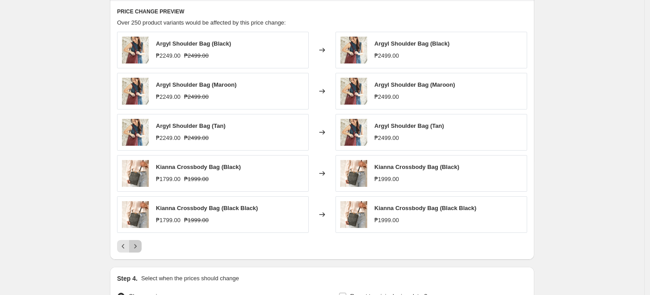
click at [134, 243] on icon "Next" at bounding box center [135, 246] width 9 height 9
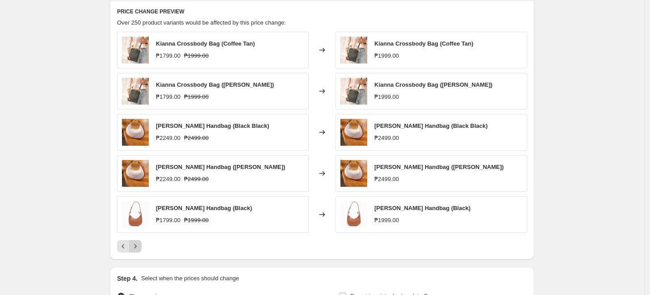
click at [134, 243] on icon "Next" at bounding box center [135, 246] width 9 height 9
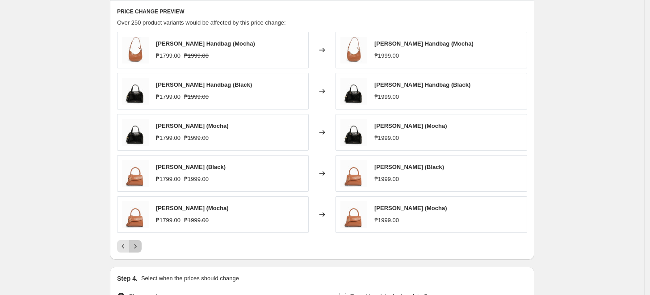
click at [134, 243] on icon "Next" at bounding box center [135, 246] width 9 height 9
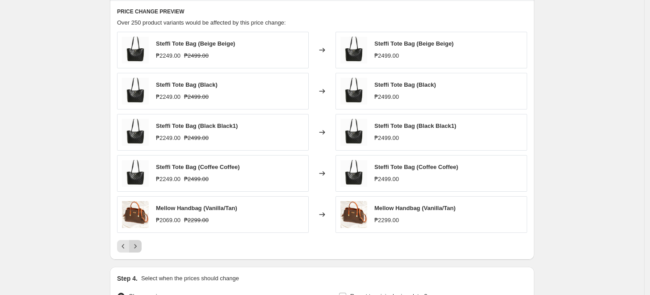
click at [134, 243] on icon "Next" at bounding box center [135, 246] width 9 height 9
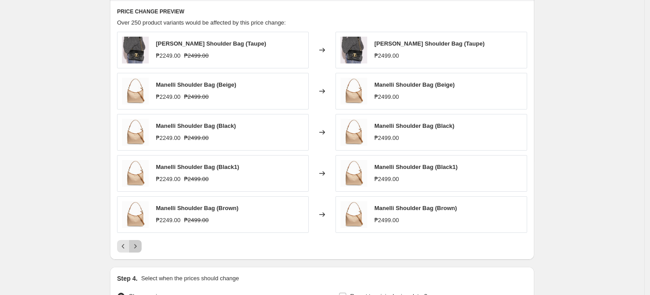
click at [134, 243] on icon "Next" at bounding box center [135, 246] width 9 height 9
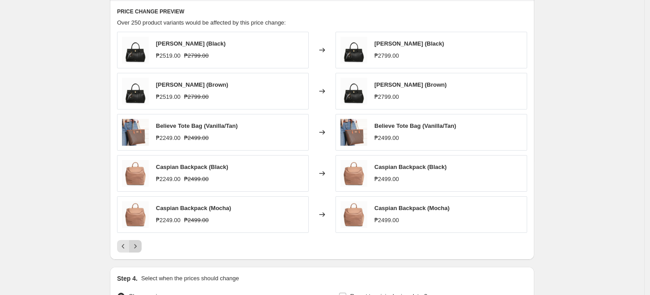
click at [134, 243] on icon "Next" at bounding box center [135, 246] width 9 height 9
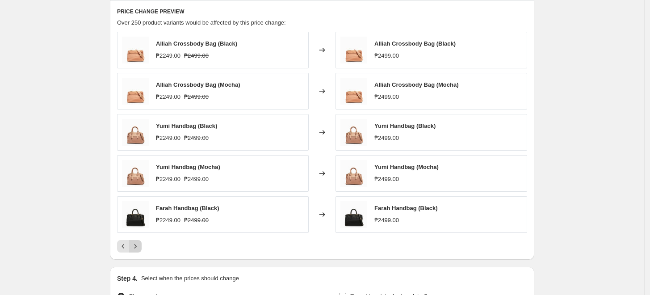
click at [134, 243] on icon "Next" at bounding box center [135, 246] width 9 height 9
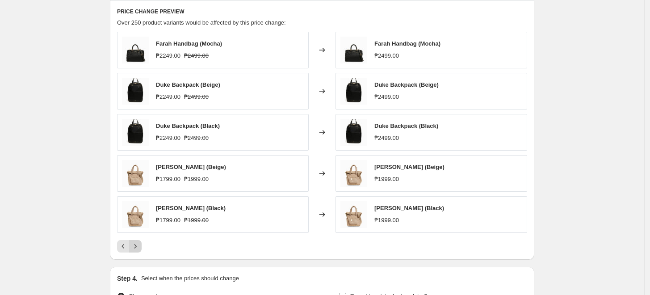
click at [133, 241] on button "Next" at bounding box center [135, 246] width 13 height 13
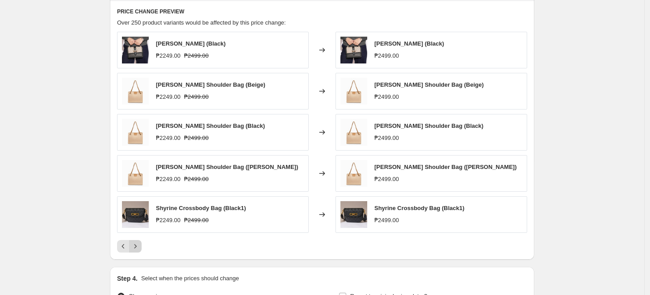
click at [133, 241] on button "Next" at bounding box center [135, 246] width 13 height 13
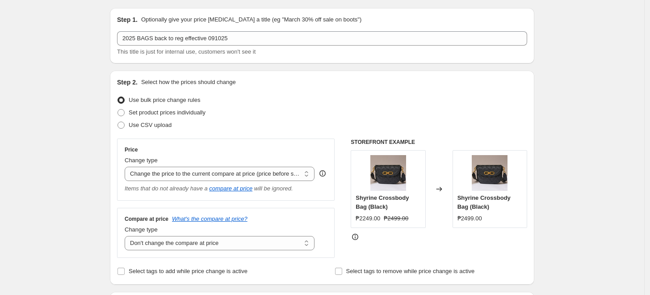
scroll to position [0, 0]
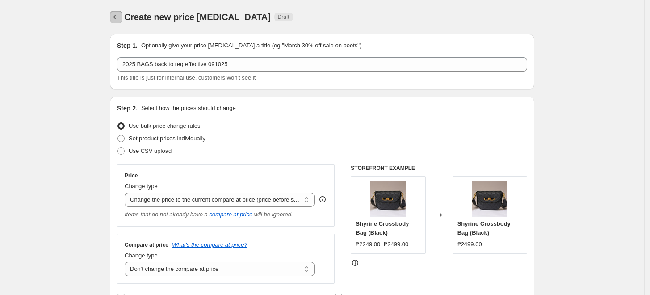
click at [118, 17] on icon "Price change jobs" at bounding box center [116, 17] width 9 height 9
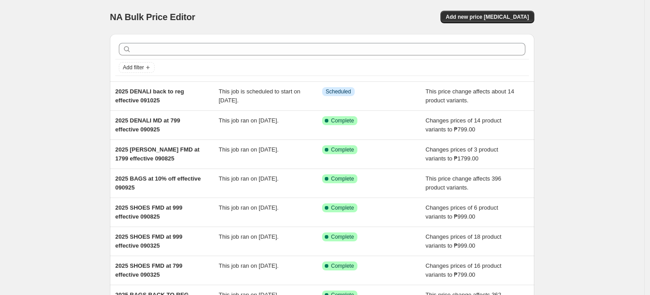
click at [42, 96] on div "NA Bulk Price Editor. This page is ready NA Bulk Price Editor Add new price [ME…" at bounding box center [322, 230] width 644 height 460
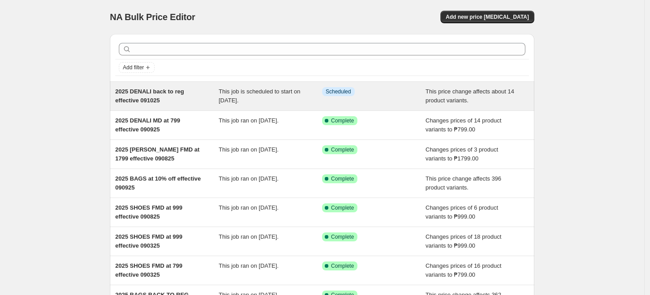
click at [212, 92] on div "2025 DENALI back to reg effective 091025" at bounding box center [167, 96] width 104 height 18
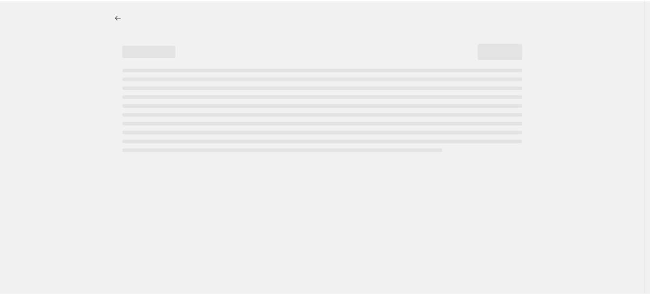
select select "ecap"
select select "no_change"
select select "tag"
